Goal: Contribute content

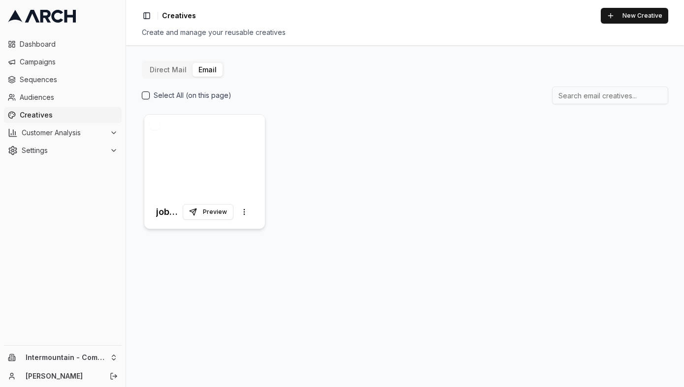
click at [201, 167] on div at bounding box center [204, 155] width 121 height 81
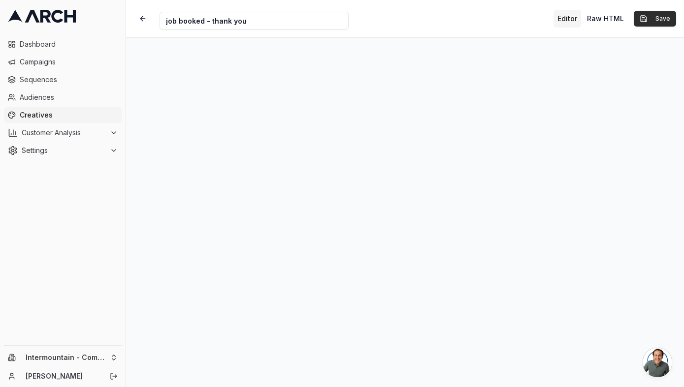
click at [659, 16] on button "Save" at bounding box center [654, 19] width 42 height 16
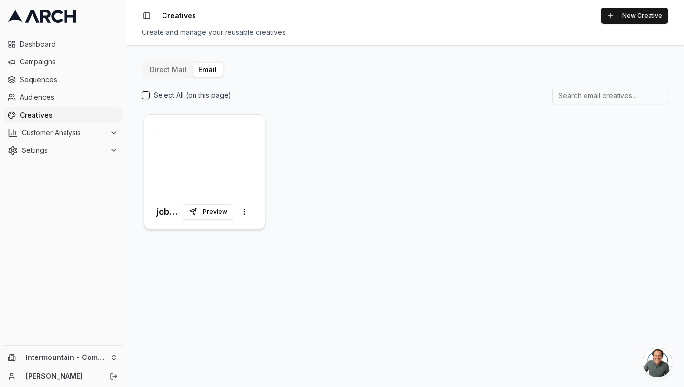
click at [186, 164] on div at bounding box center [204, 155] width 121 height 81
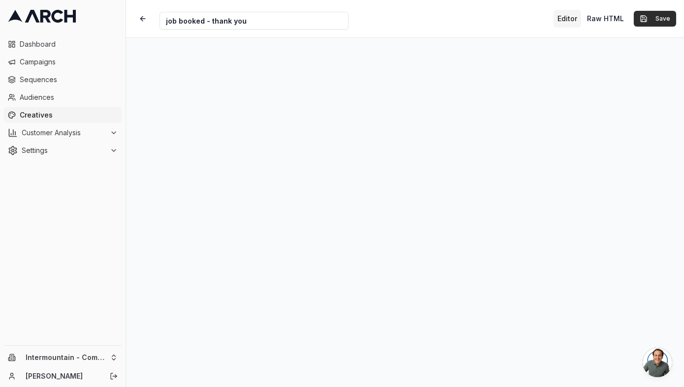
click at [656, 16] on button "Save" at bounding box center [654, 19] width 42 height 16
